Goal: Obtain resource: Download file/media

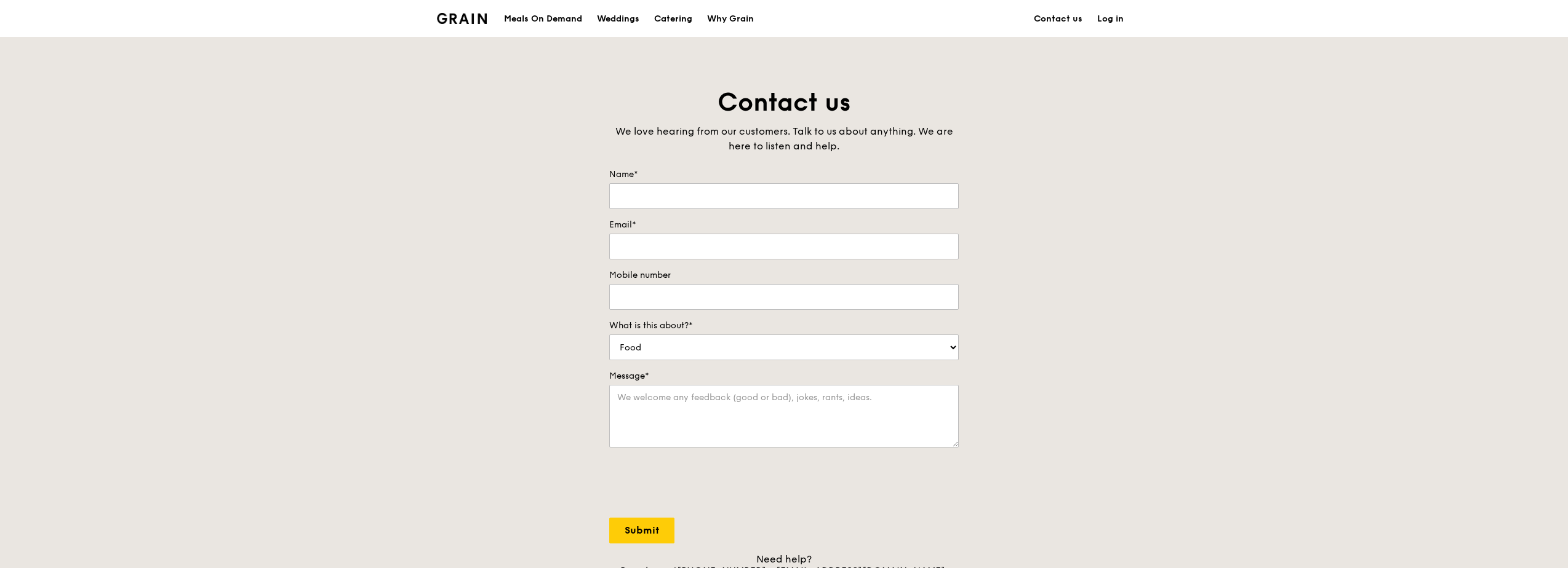
click at [564, 25] on div "Meals On Demand" at bounding box center [543, 19] width 78 height 37
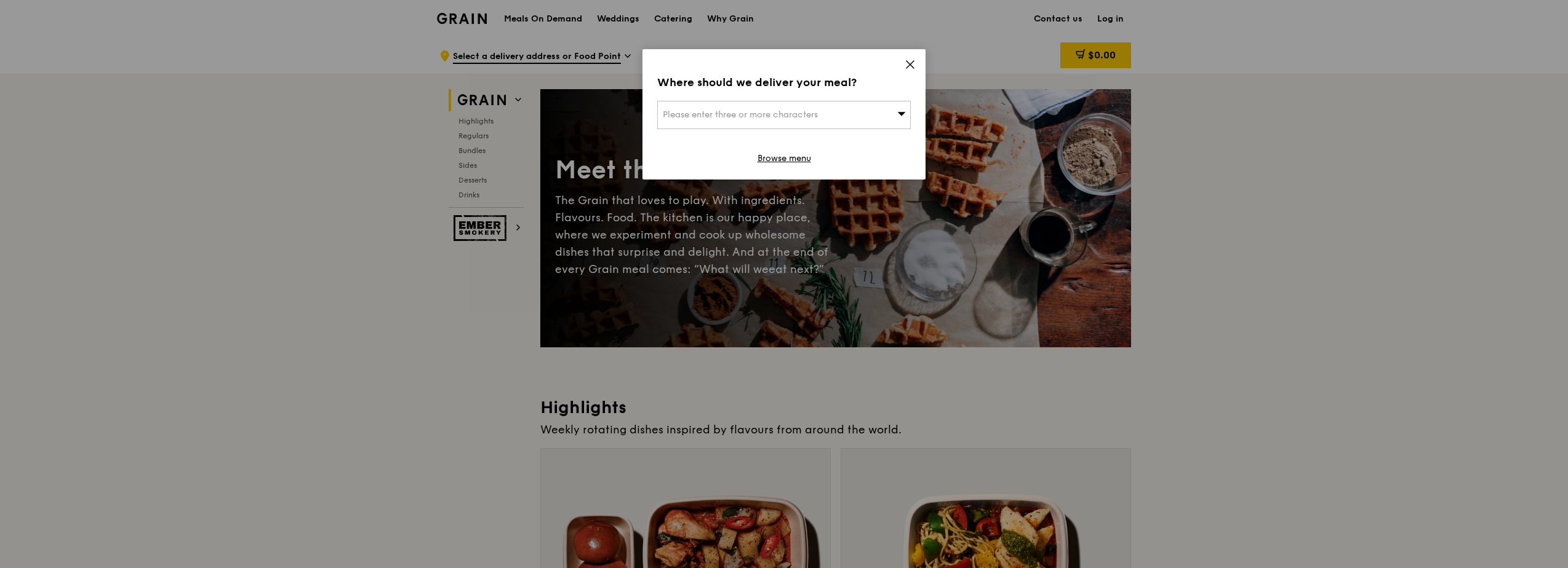
click at [914, 61] on icon at bounding box center [910, 64] width 7 height 7
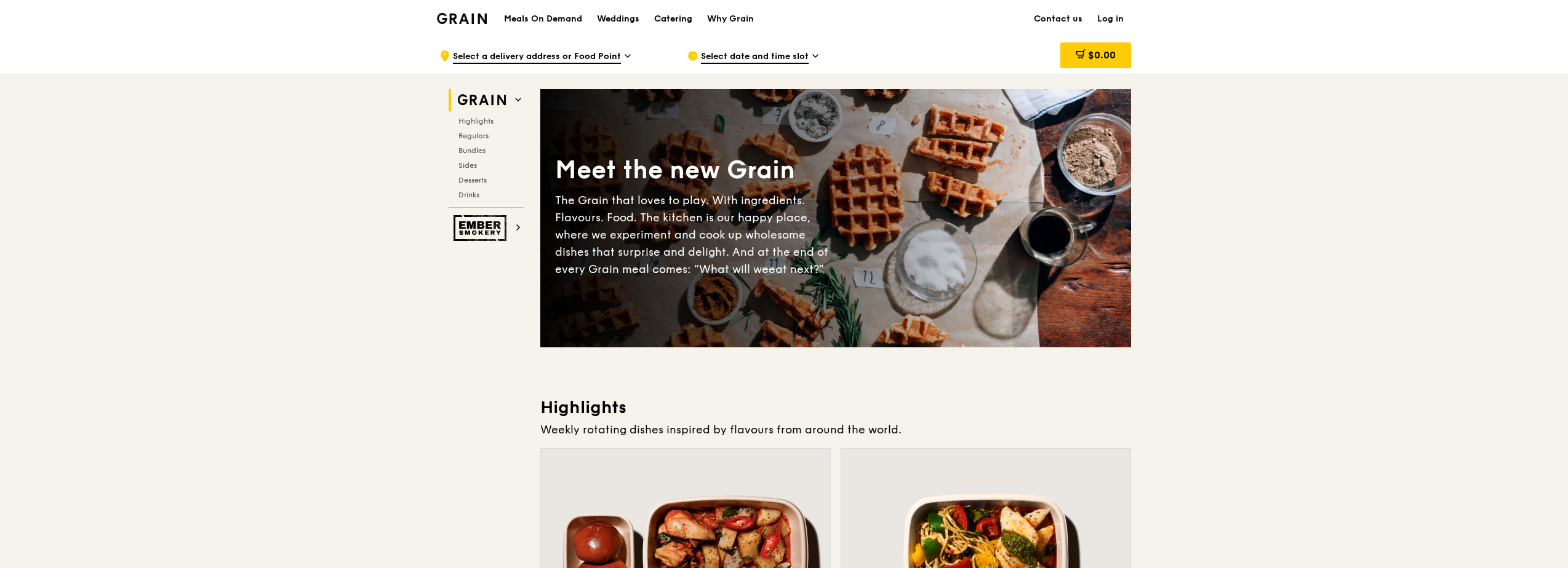
click at [663, 16] on div "Catering" at bounding box center [673, 19] width 38 height 37
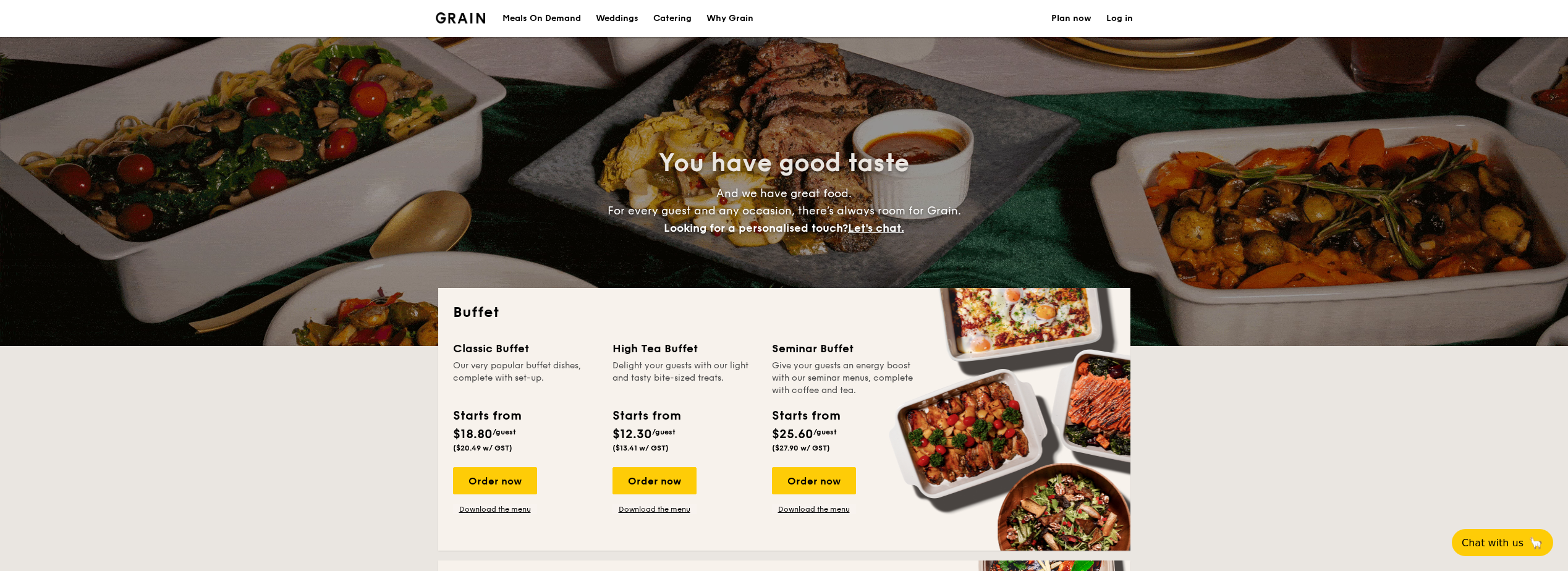
select select
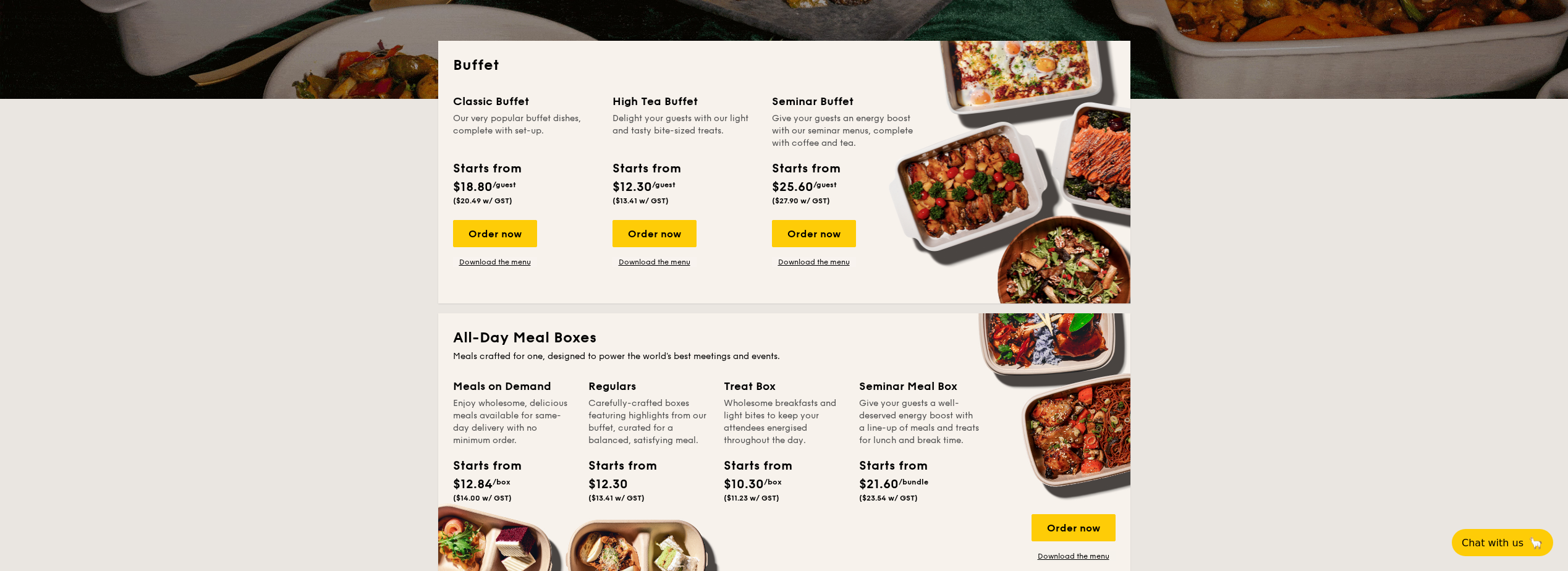
scroll to position [494, 0]
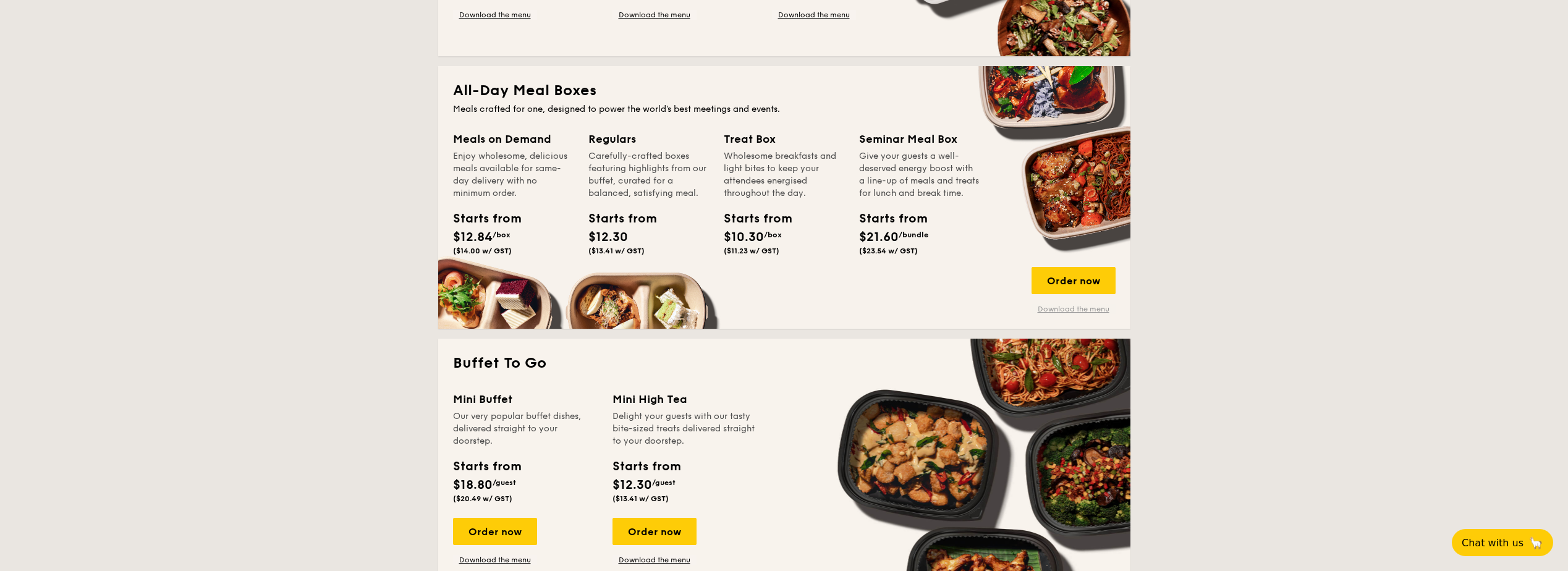
click at [1081, 307] on link "Download the menu" at bounding box center [1074, 309] width 84 height 10
